Goal: Find specific page/section: Find specific page/section

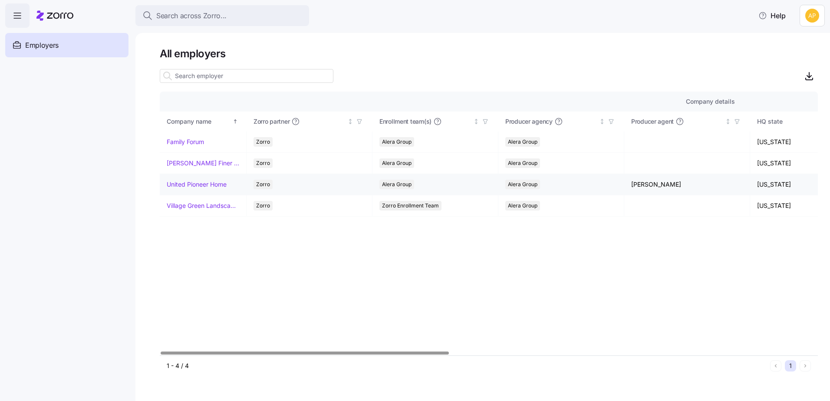
click at [197, 185] on link "United Pioneer Home" at bounding box center [197, 184] width 60 height 9
